Goal: Information Seeking & Learning: Learn about a topic

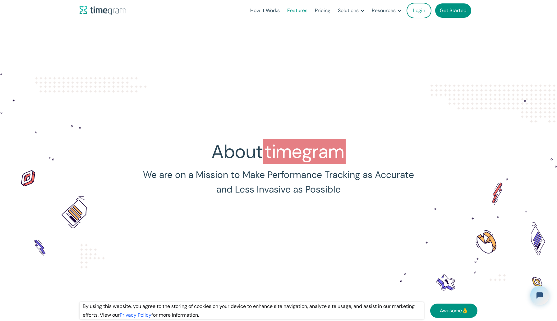
click at [301, 12] on link "Features" at bounding box center [298, 10] width 28 height 21
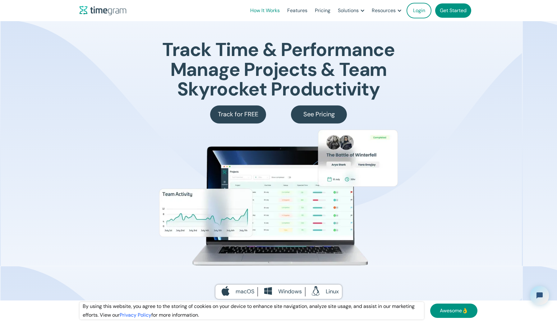
click at [261, 8] on link "How It Works" at bounding box center [265, 10] width 37 height 21
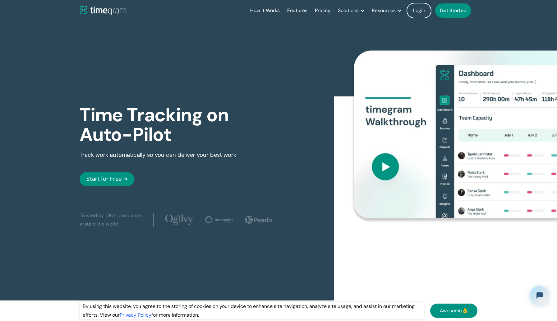
click at [383, 163] on img at bounding box center [456, 135] width 204 height 168
click at [381, 158] on img at bounding box center [456, 135] width 204 height 168
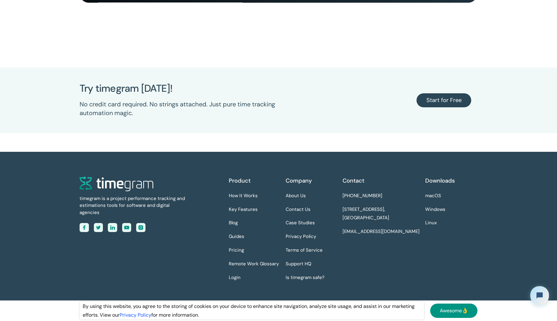
scroll to position [1966, 0]
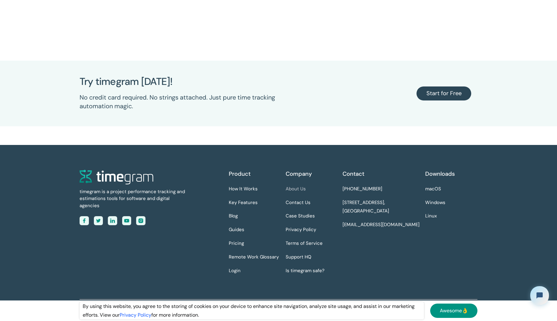
click at [298, 189] on link "About Us" at bounding box center [296, 189] width 20 height 9
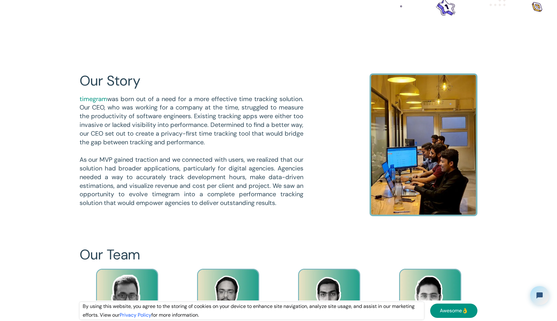
scroll to position [224, 0]
